Goal: Task Accomplishment & Management: Use online tool/utility

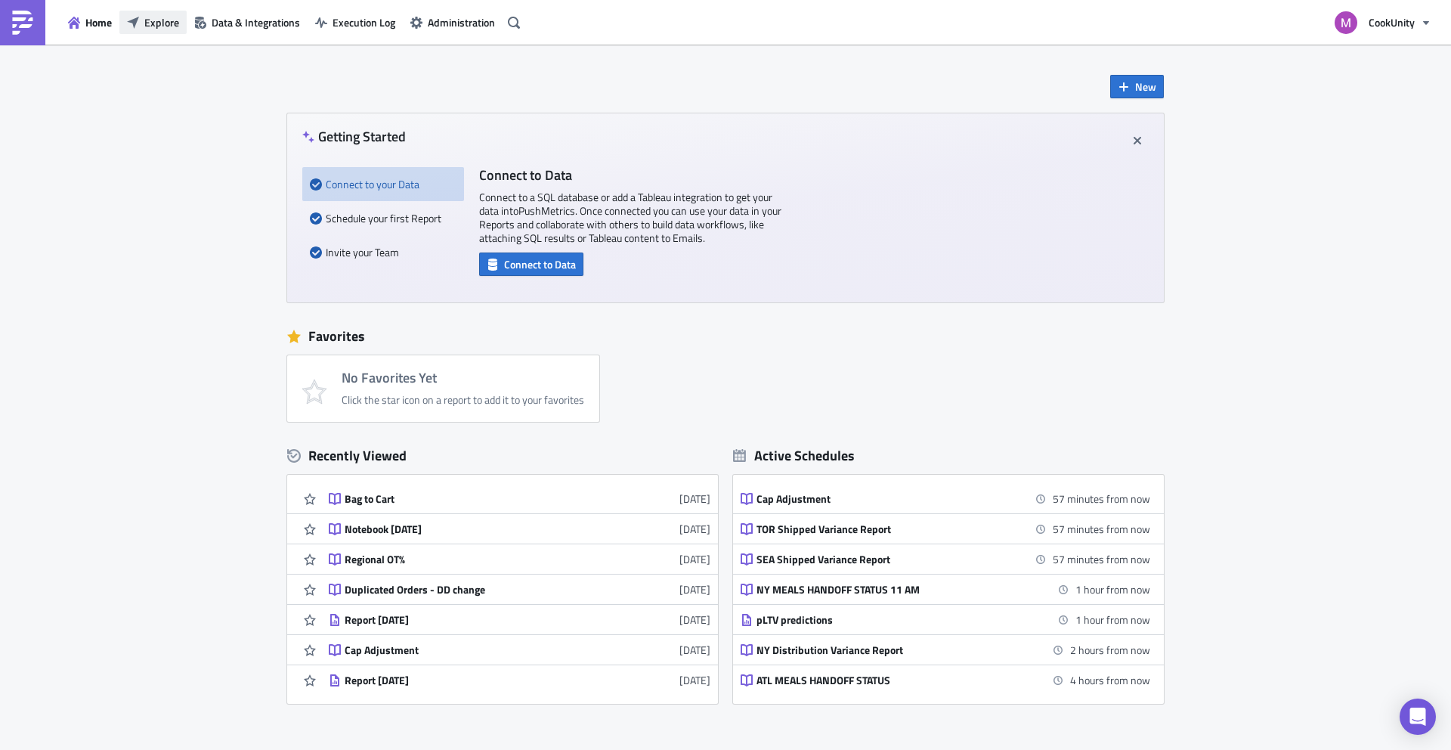
click at [147, 20] on span "Explore" at bounding box center [161, 22] width 35 height 16
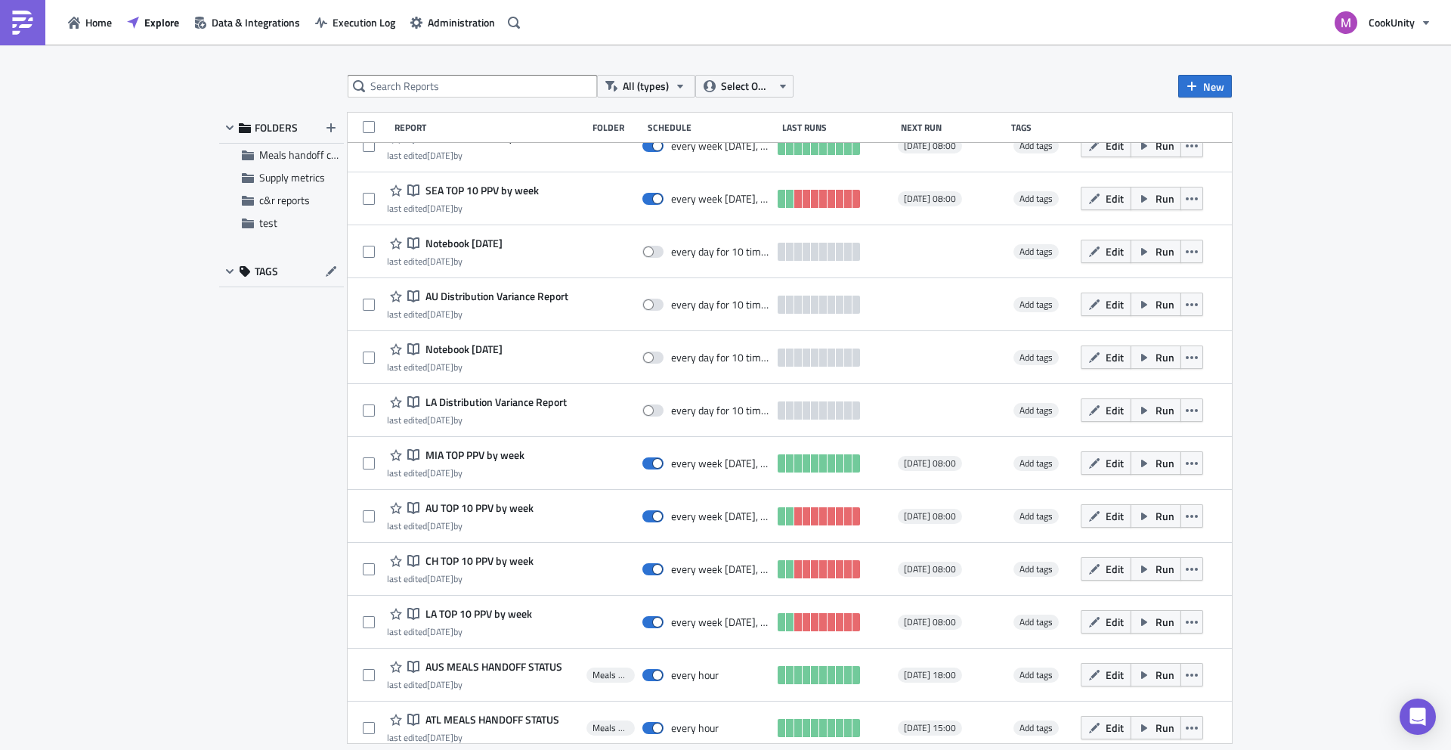
scroll to position [982, 0]
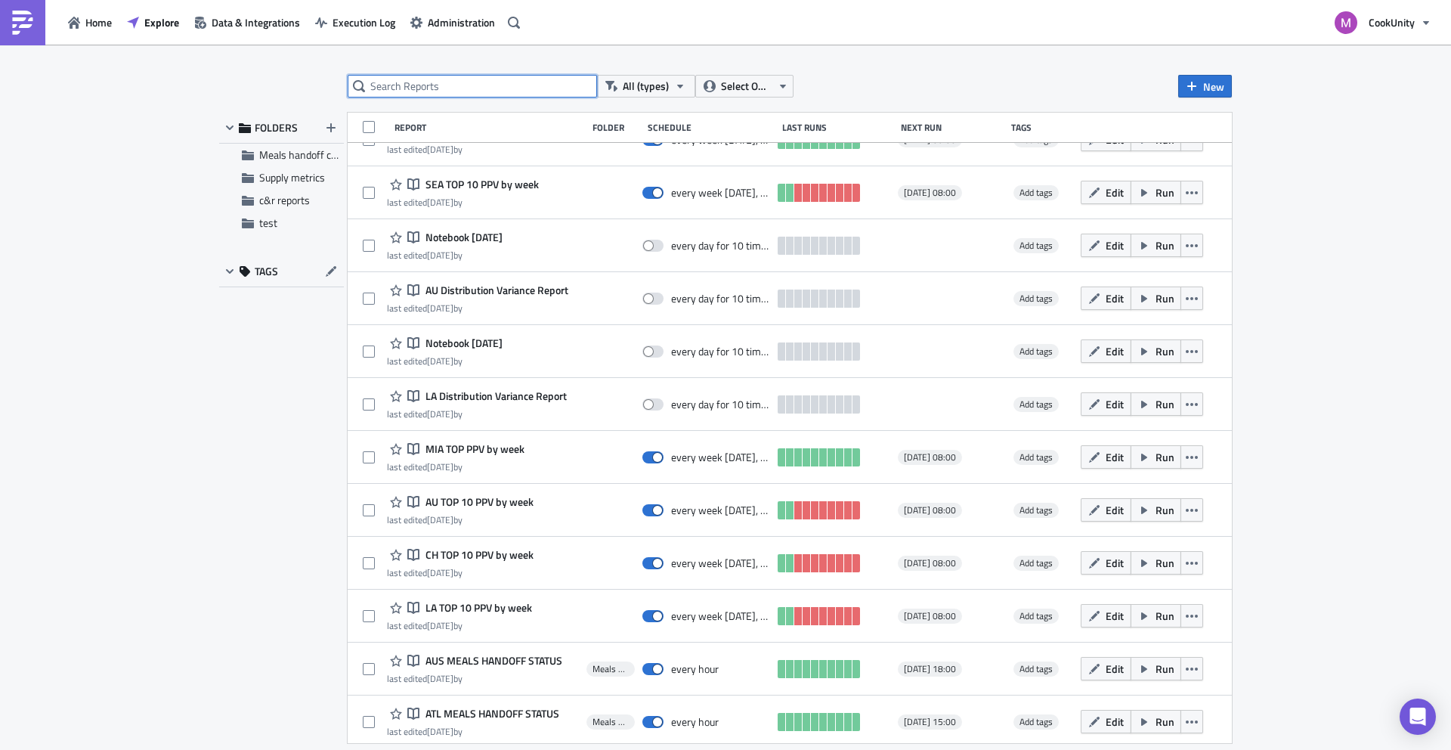
click at [405, 82] on input "text" at bounding box center [472, 86] width 249 height 23
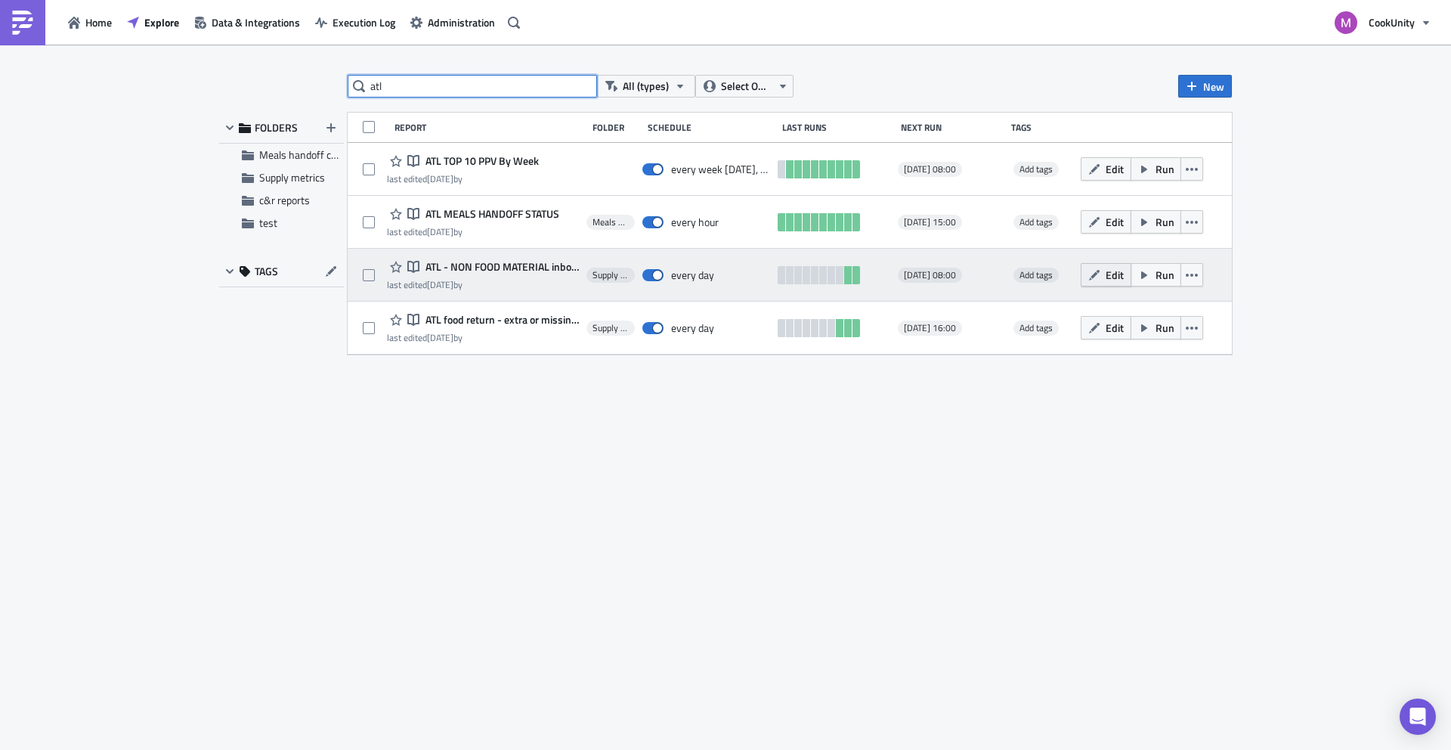
type input "atl"
click at [1117, 274] on span "Edit" at bounding box center [1115, 275] width 18 height 16
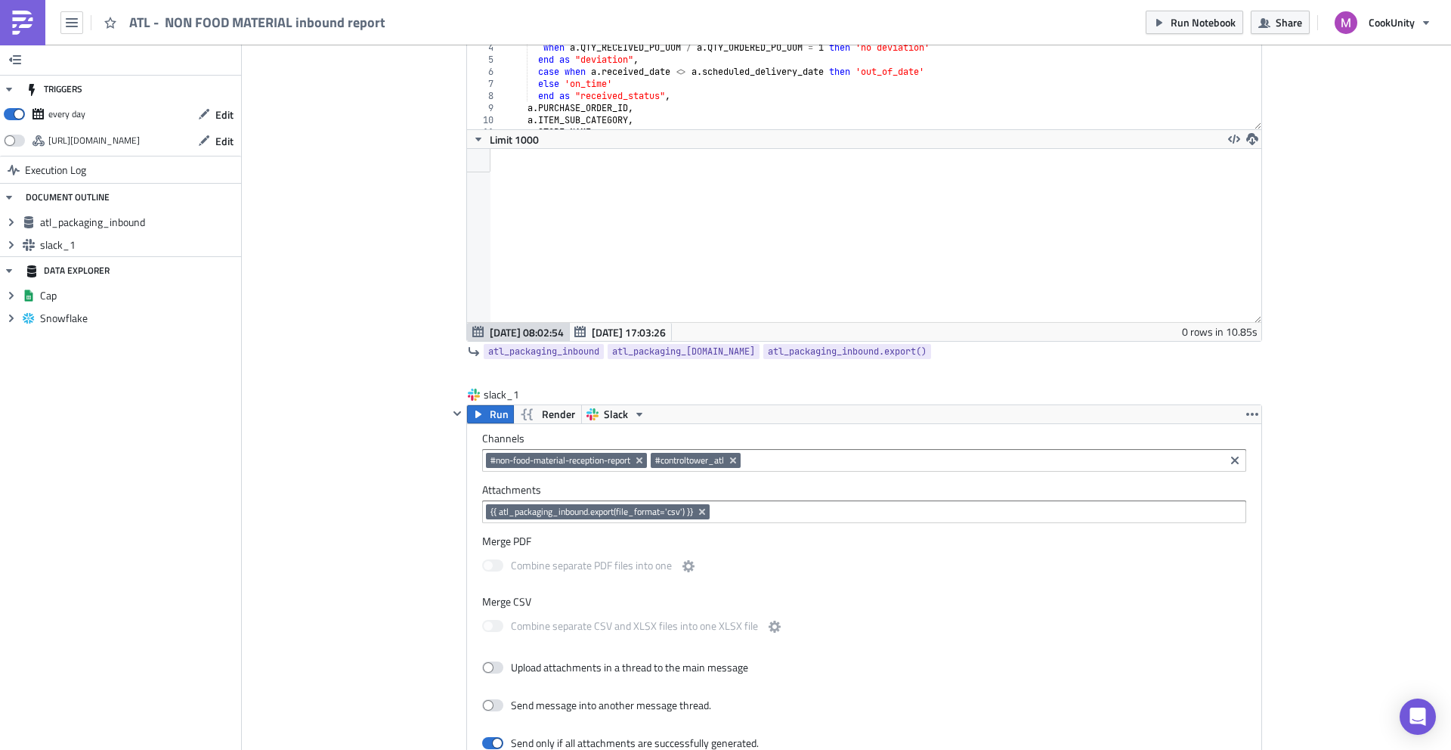
scroll to position [205, 0]
click at [860, 376] on icon "button" at bounding box center [864, 373] width 9 height 9
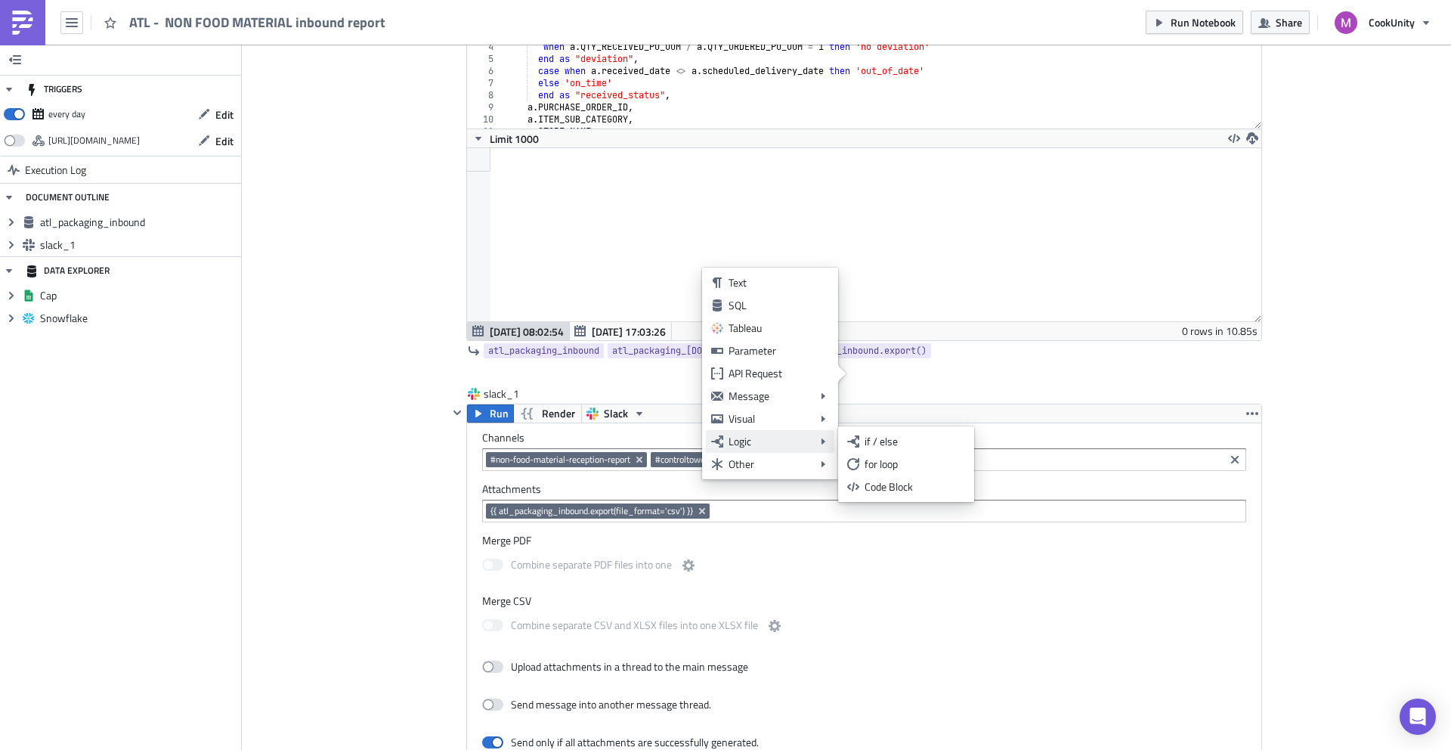
click at [821, 439] on icon at bounding box center [823, 441] width 4 height 6
click at [862, 440] on link "if / else" at bounding box center [906, 441] width 128 height 23
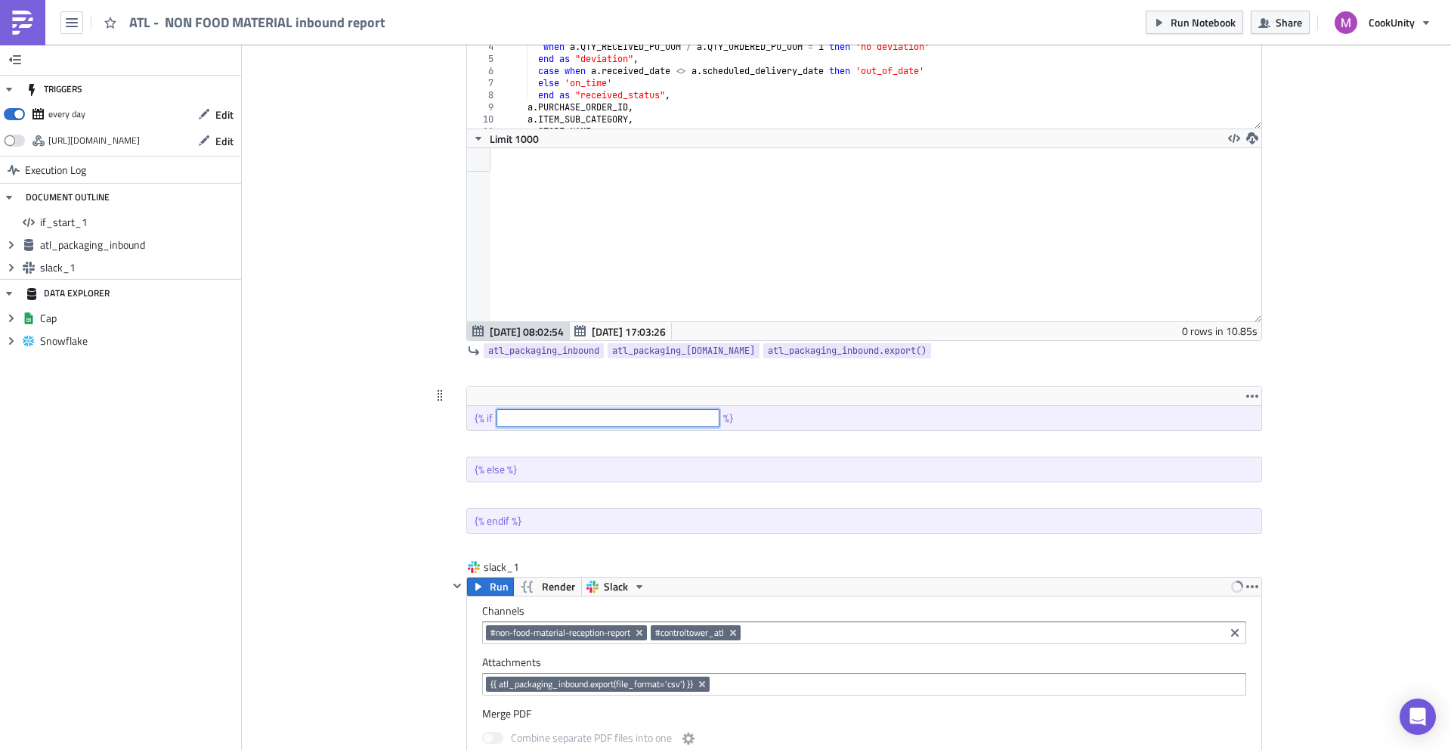
click at [689, 418] on input "text" at bounding box center [608, 418] width 223 height 18
click at [1246, 394] on icon "button" at bounding box center [1252, 396] width 12 height 12
click at [636, 419] on input "text" at bounding box center [608, 418] width 223 height 18
click at [591, 472] on div "{% else %}" at bounding box center [864, 469] width 794 height 24
click at [563, 411] on input "text" at bounding box center [608, 418] width 223 height 18
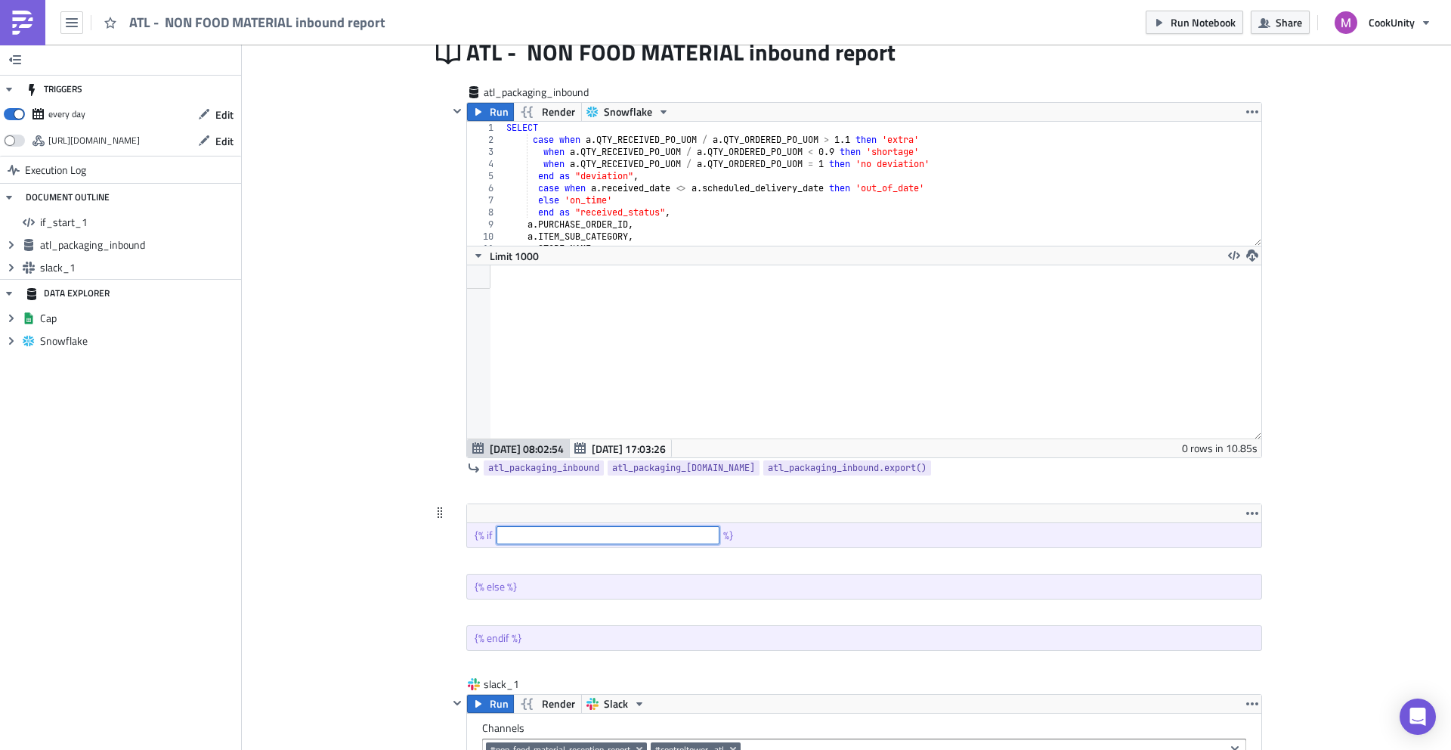
scroll to position [55, 0]
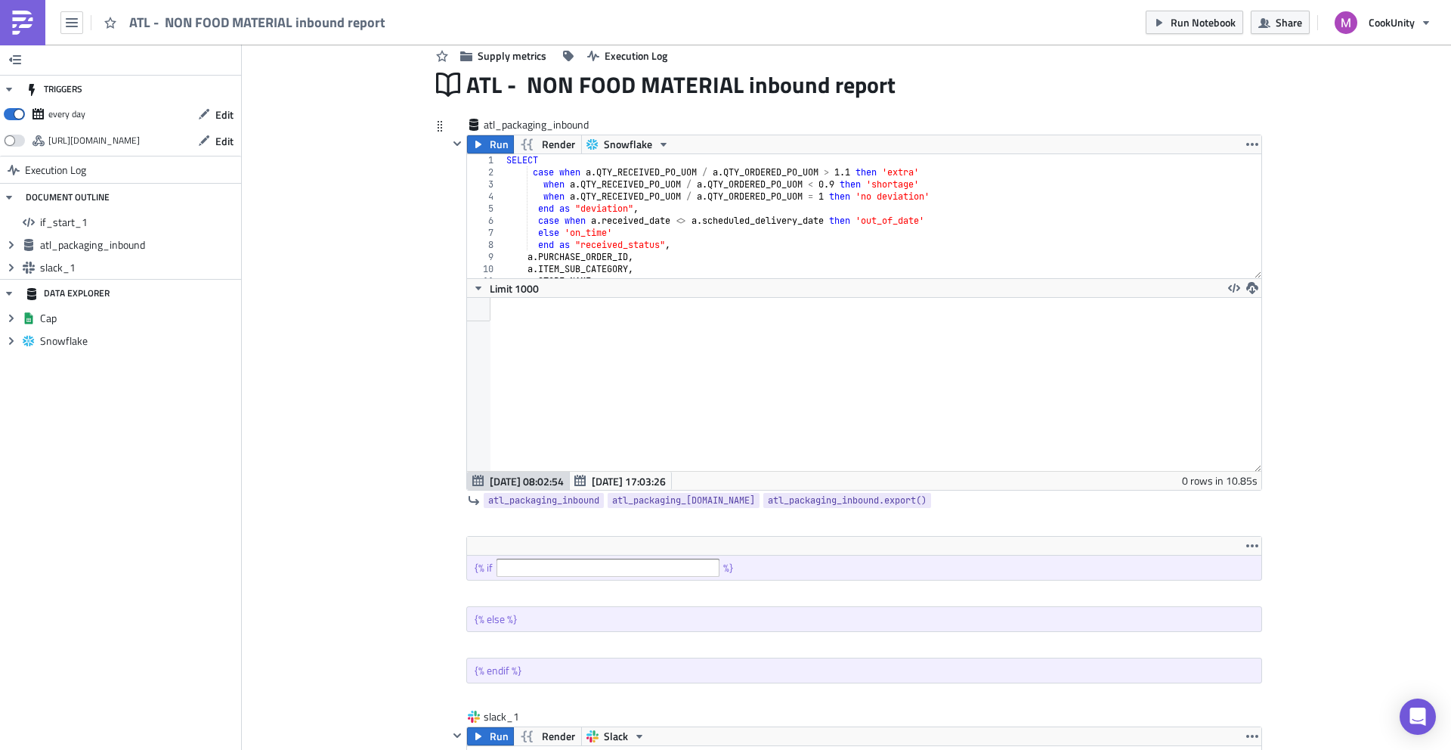
click at [576, 349] on div at bounding box center [864, 384] width 794 height 173
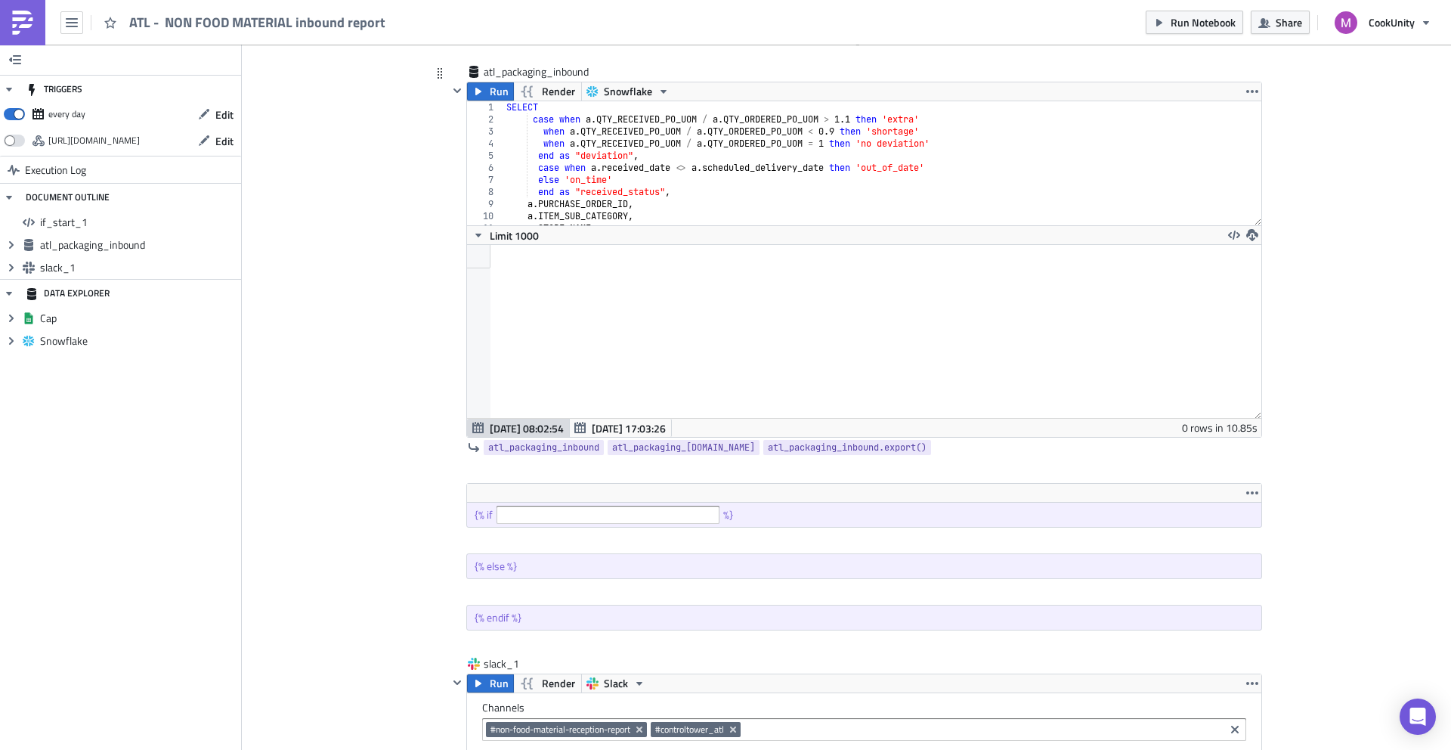
scroll to position [125, 0]
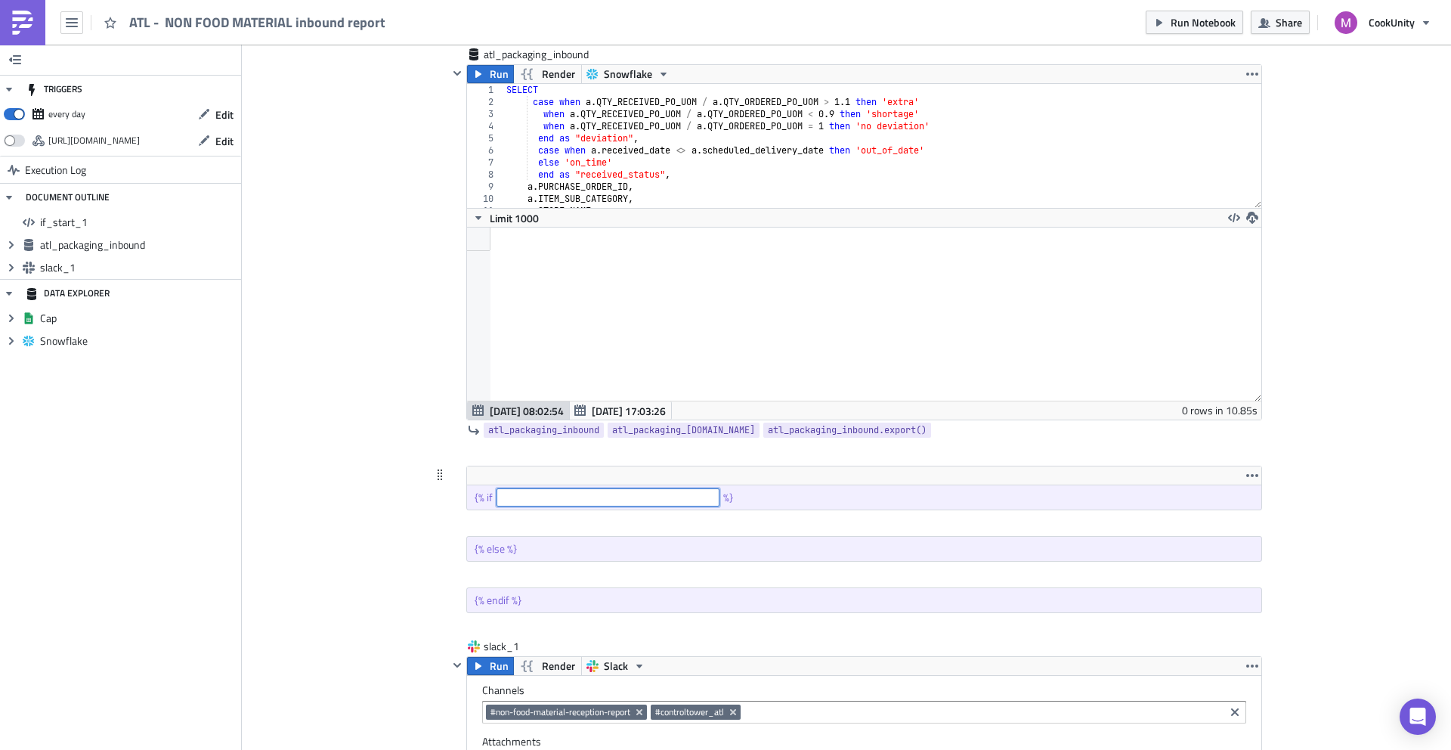
click at [544, 495] on input "text" at bounding box center [608, 497] width 223 height 18
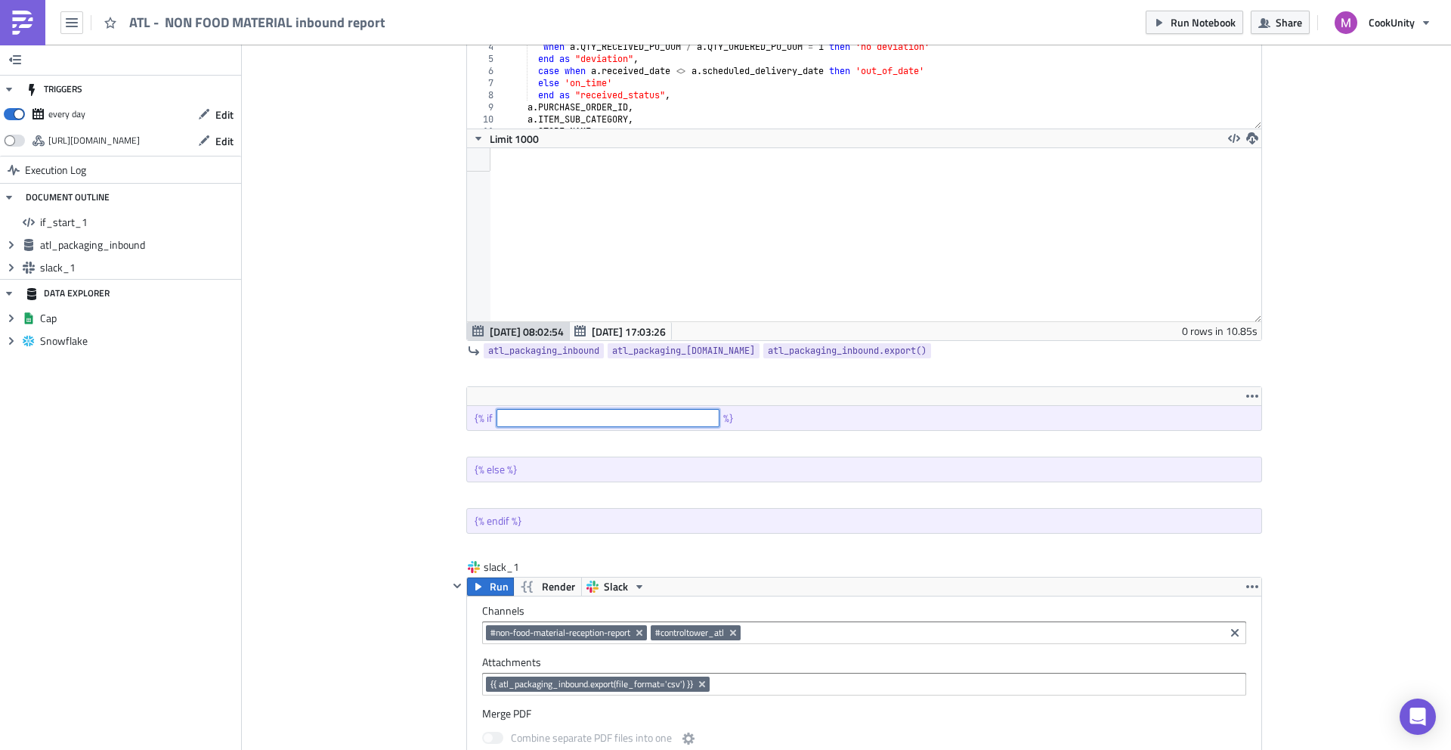
scroll to position [207, 0]
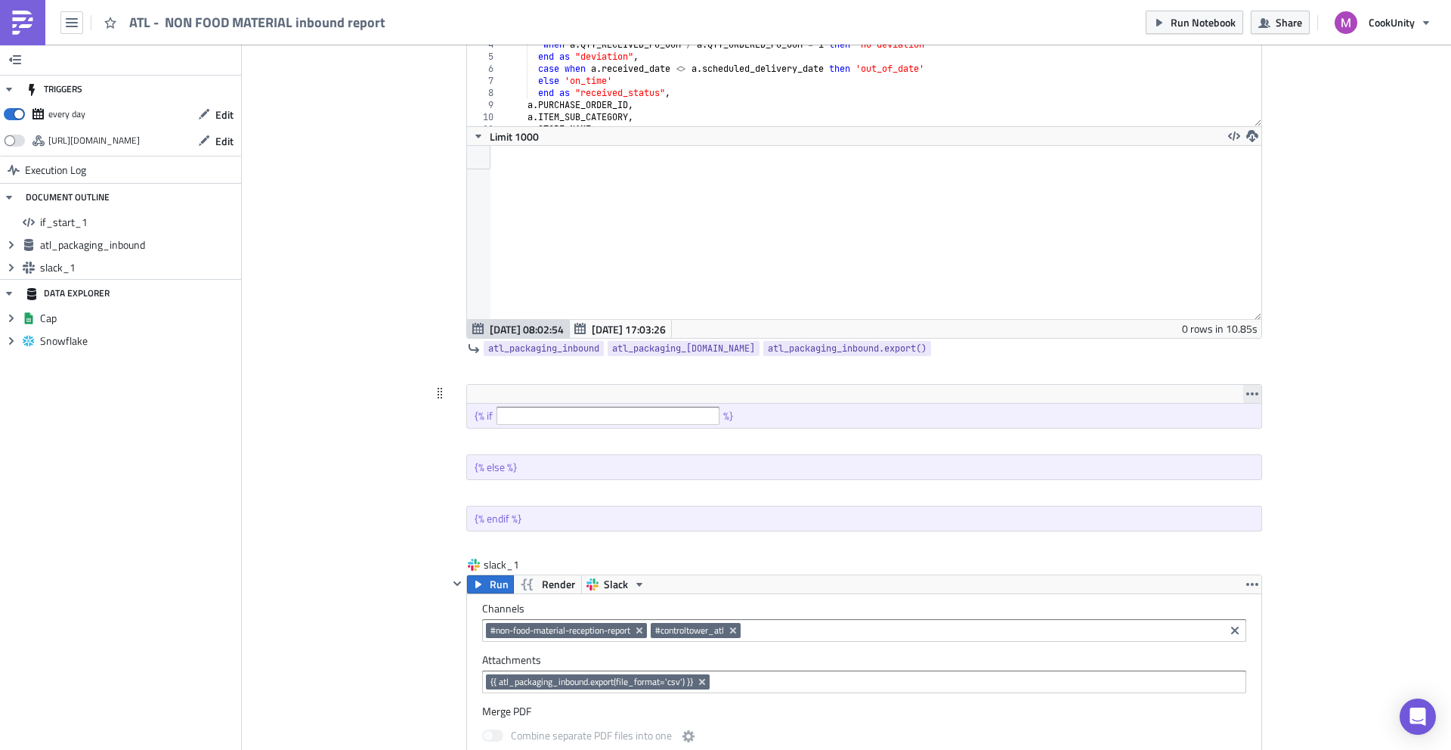
click at [1251, 392] on icon "button" at bounding box center [1252, 393] width 12 height 3
click at [1225, 428] on div "Remove" at bounding box center [1255, 429] width 101 height 15
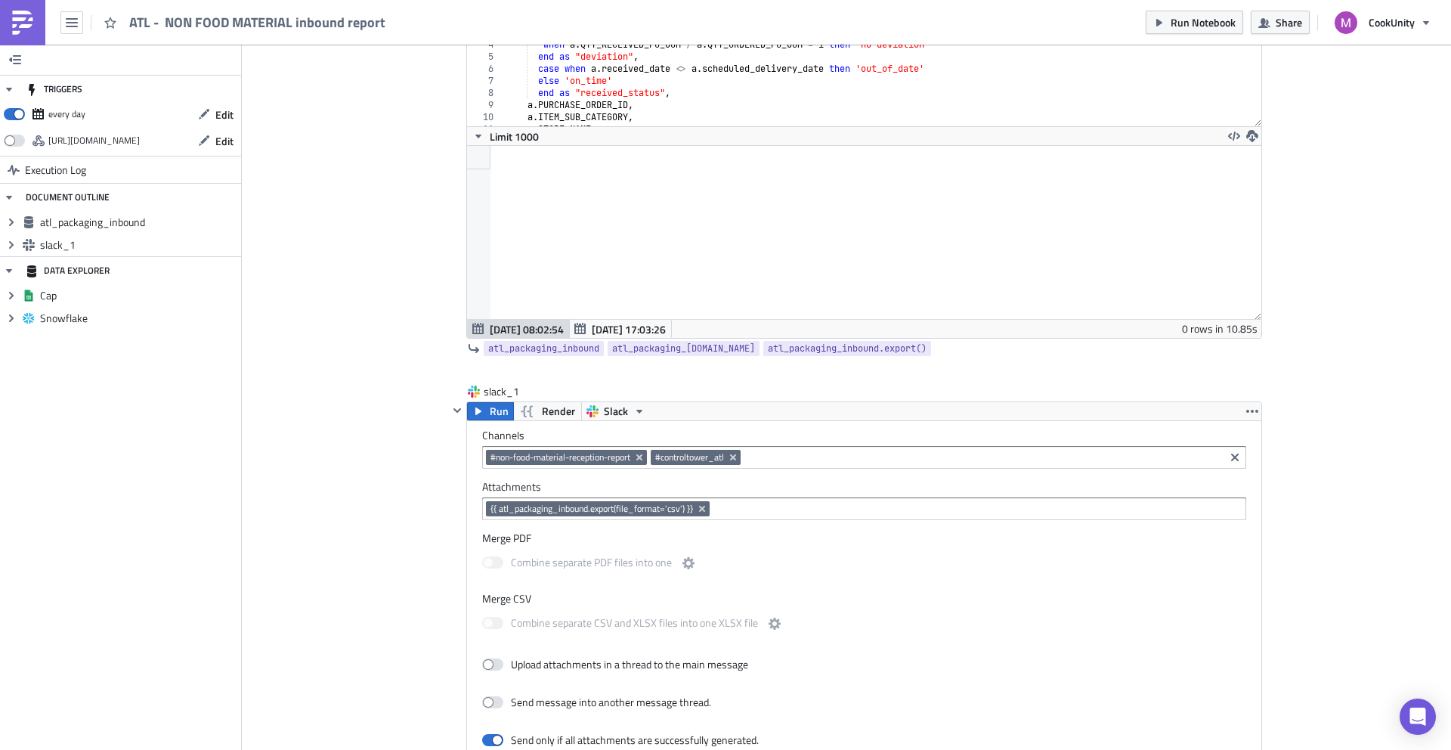
click at [14, 14] on img at bounding box center [23, 23] width 24 height 24
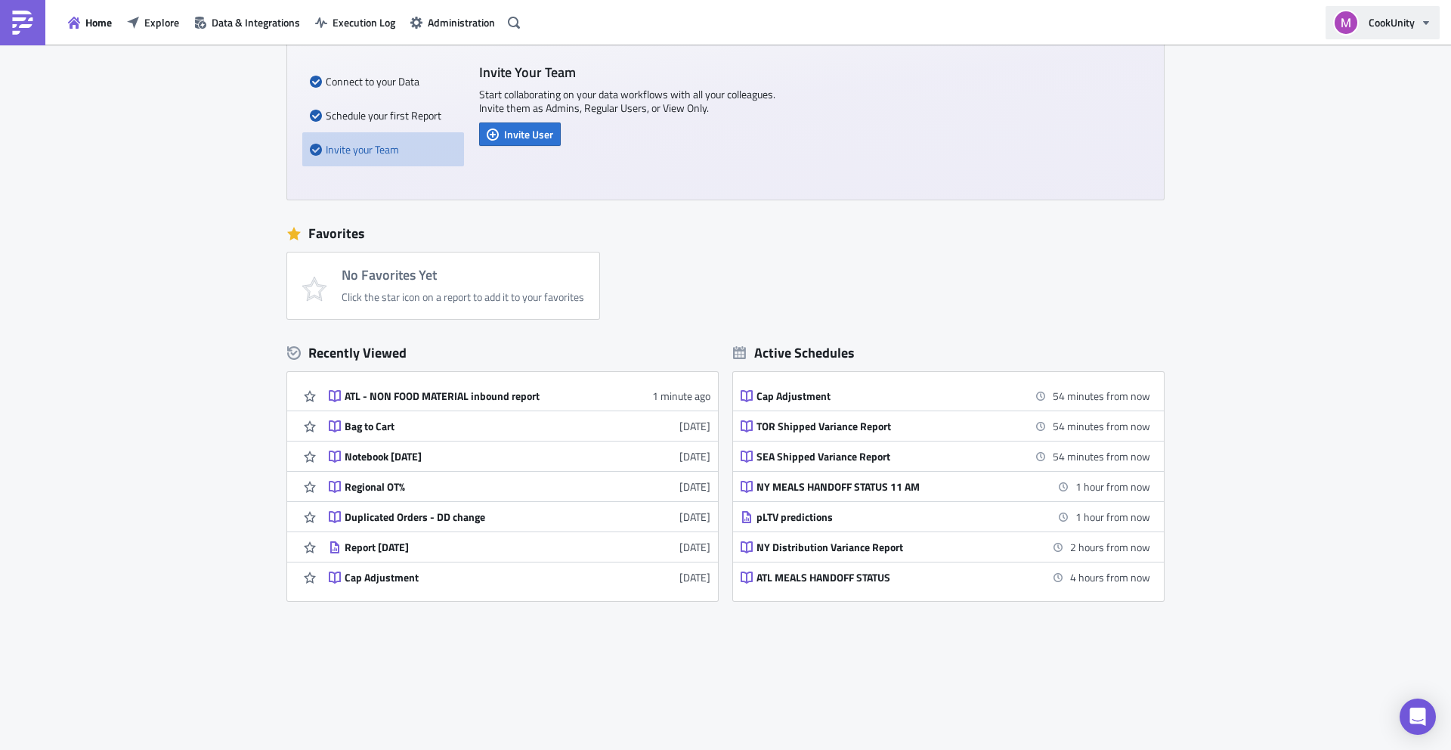
click at [1399, 14] on span "CookUnity" at bounding box center [1392, 22] width 46 height 16
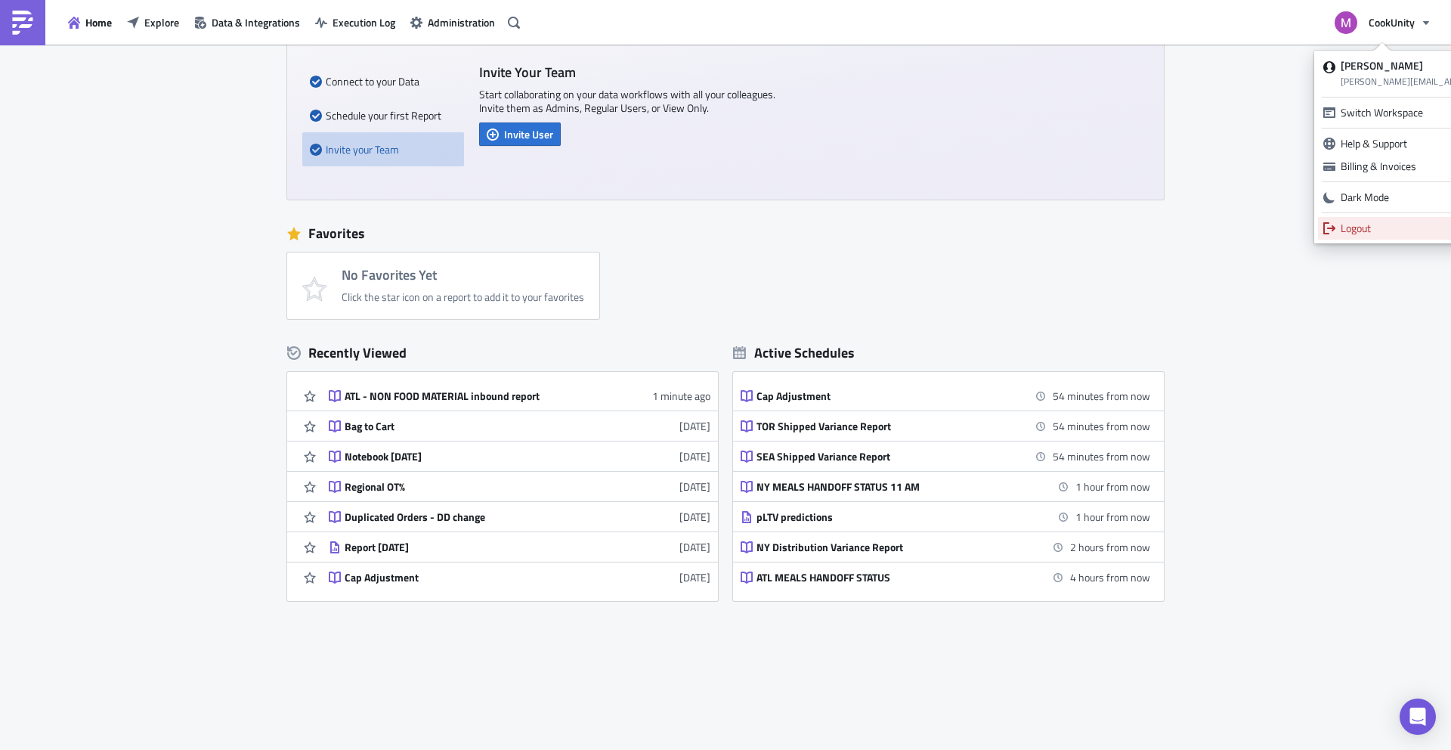
click at [1362, 227] on div "Logout" at bounding box center [1448, 228] width 215 height 15
